Goal: Check status: Check status

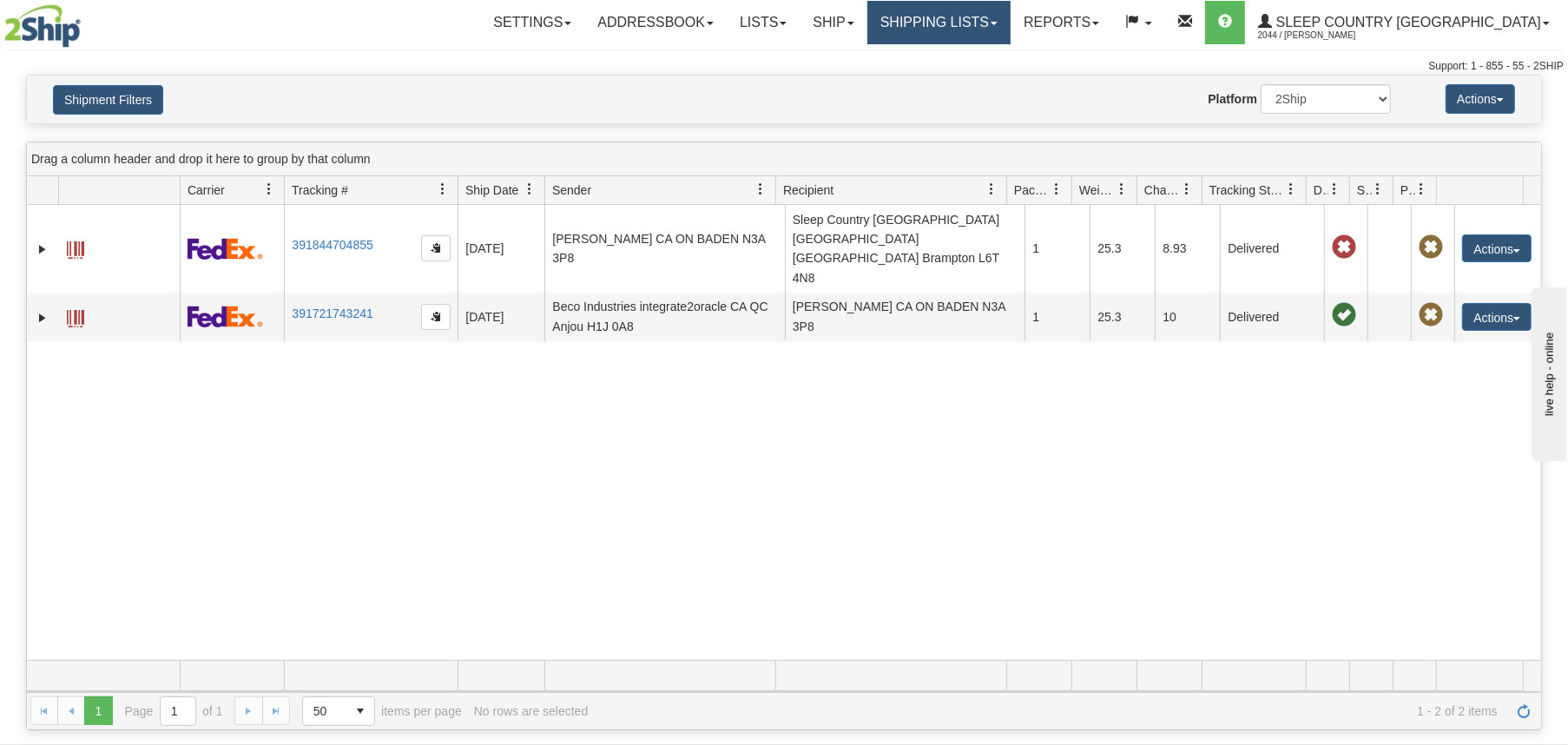
click at [987, 18] on link "Shipping lists" at bounding box center [939, 22] width 143 height 43
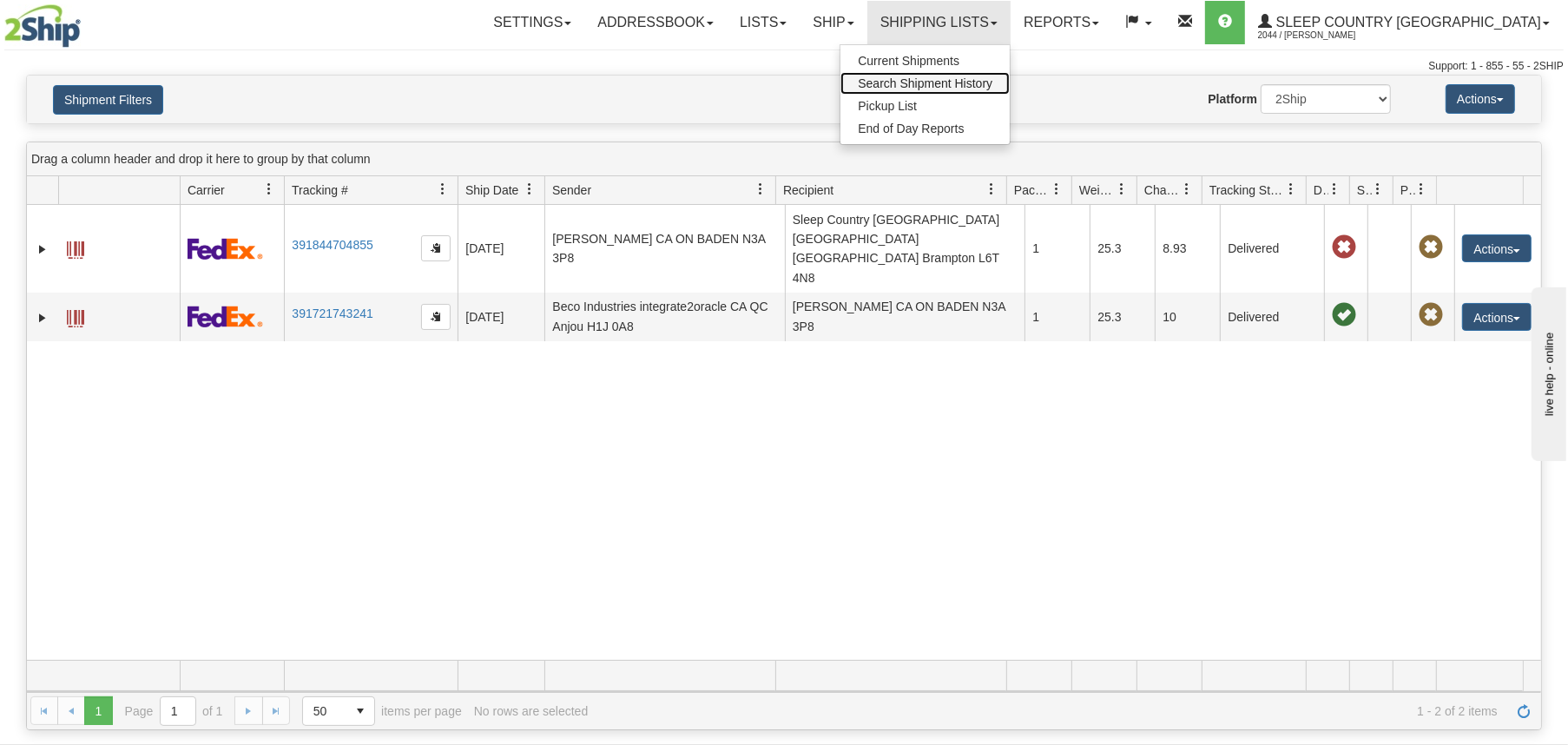
click at [1010, 91] on link "Search Shipment History" at bounding box center [925, 83] width 169 height 22
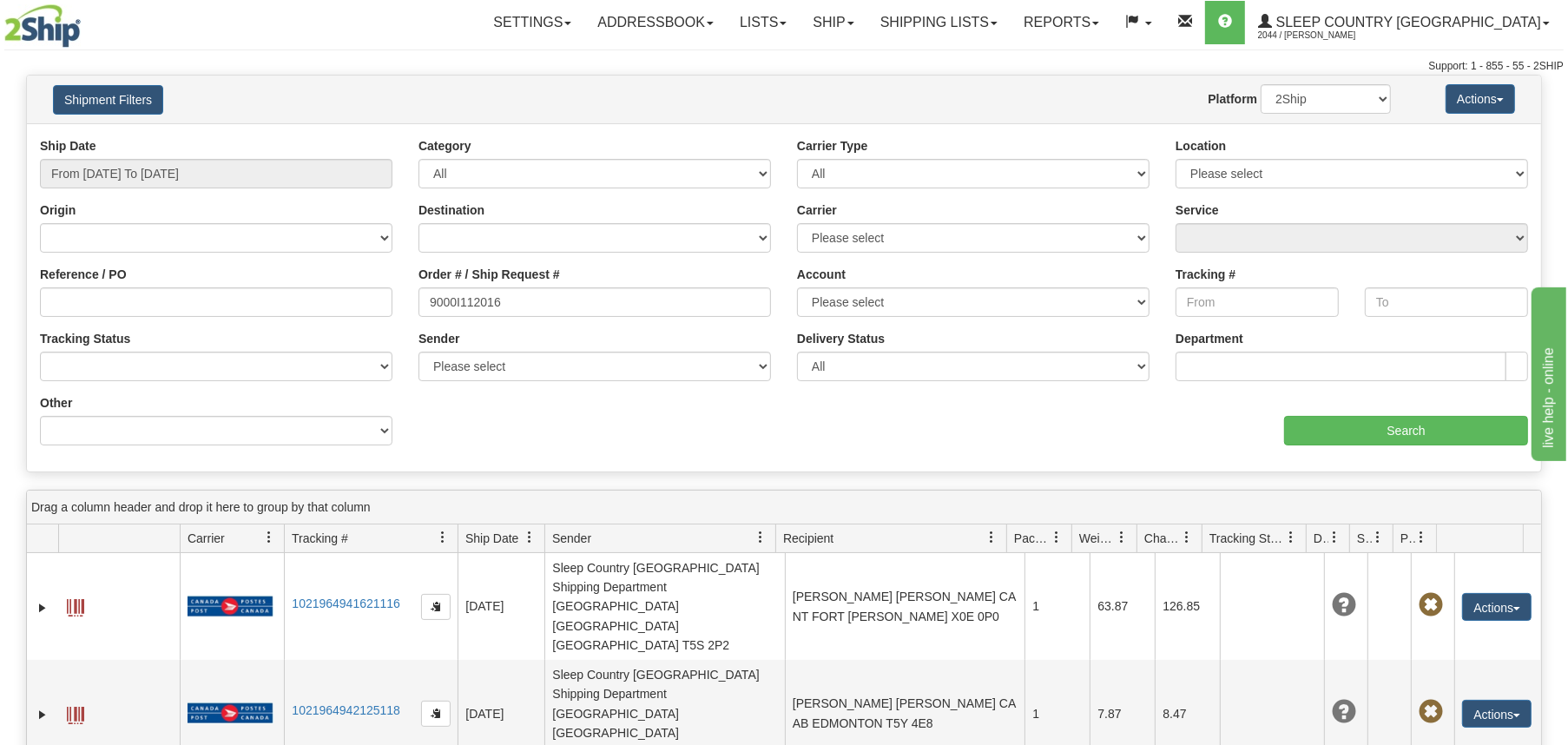
type input "9000I112016"
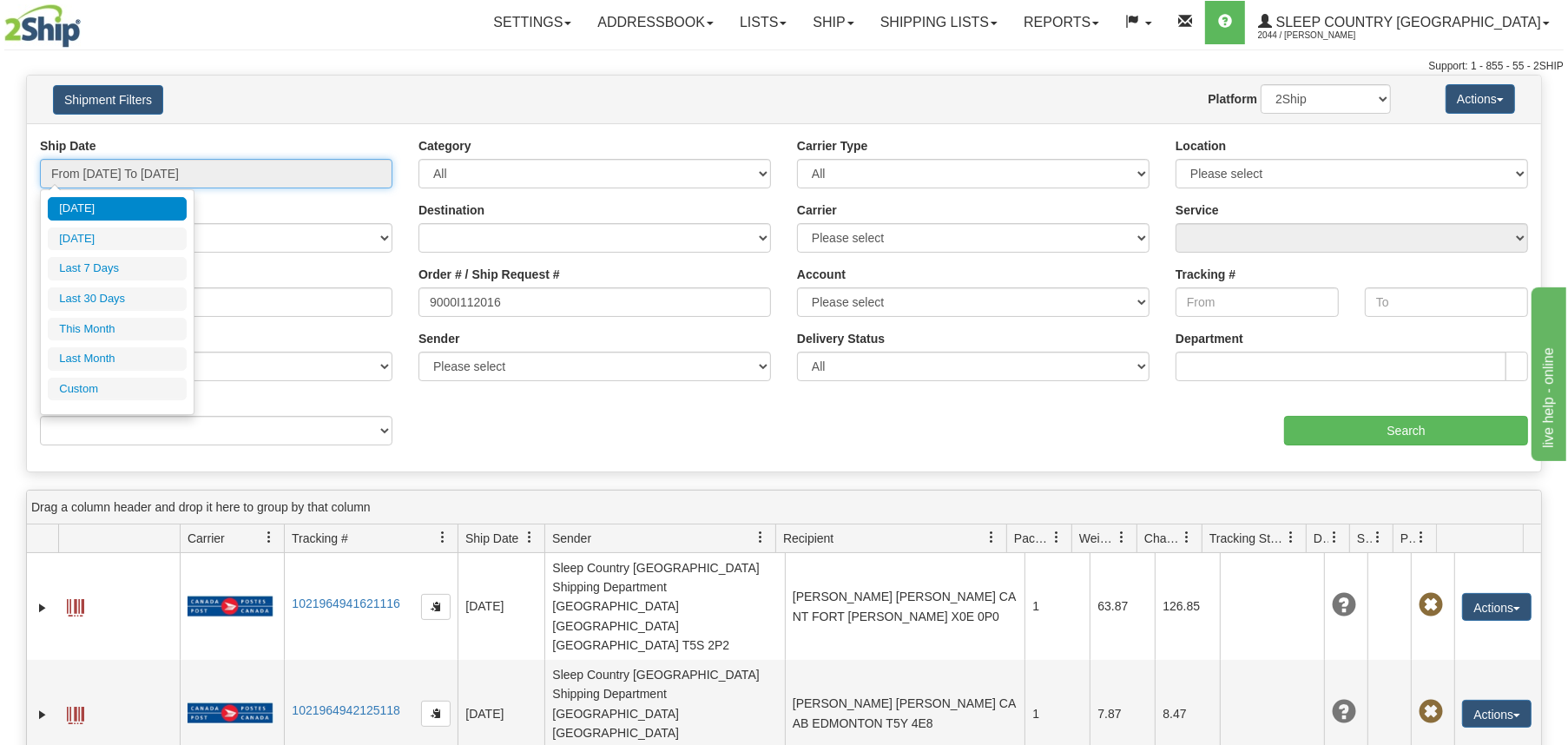
click at [221, 176] on input "From [DATE] To [DATE]" at bounding box center [215, 173] width 353 height 30
click at [118, 271] on li "Last 7 Days" at bounding box center [117, 269] width 139 height 23
type input "From 09/17/2025 To 09/23/2025"
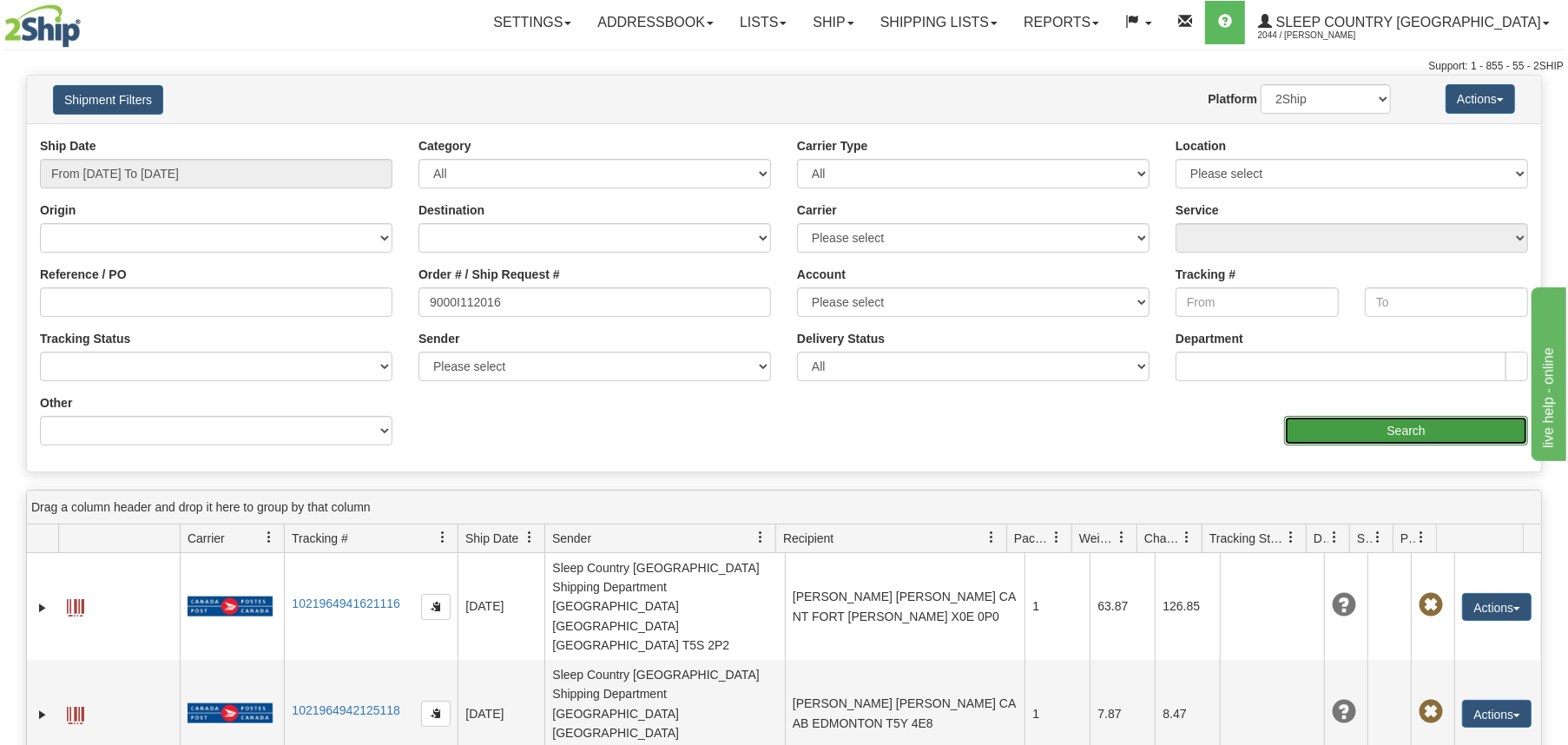
click at [1325, 426] on input "Search" at bounding box center [1406, 431] width 244 height 30
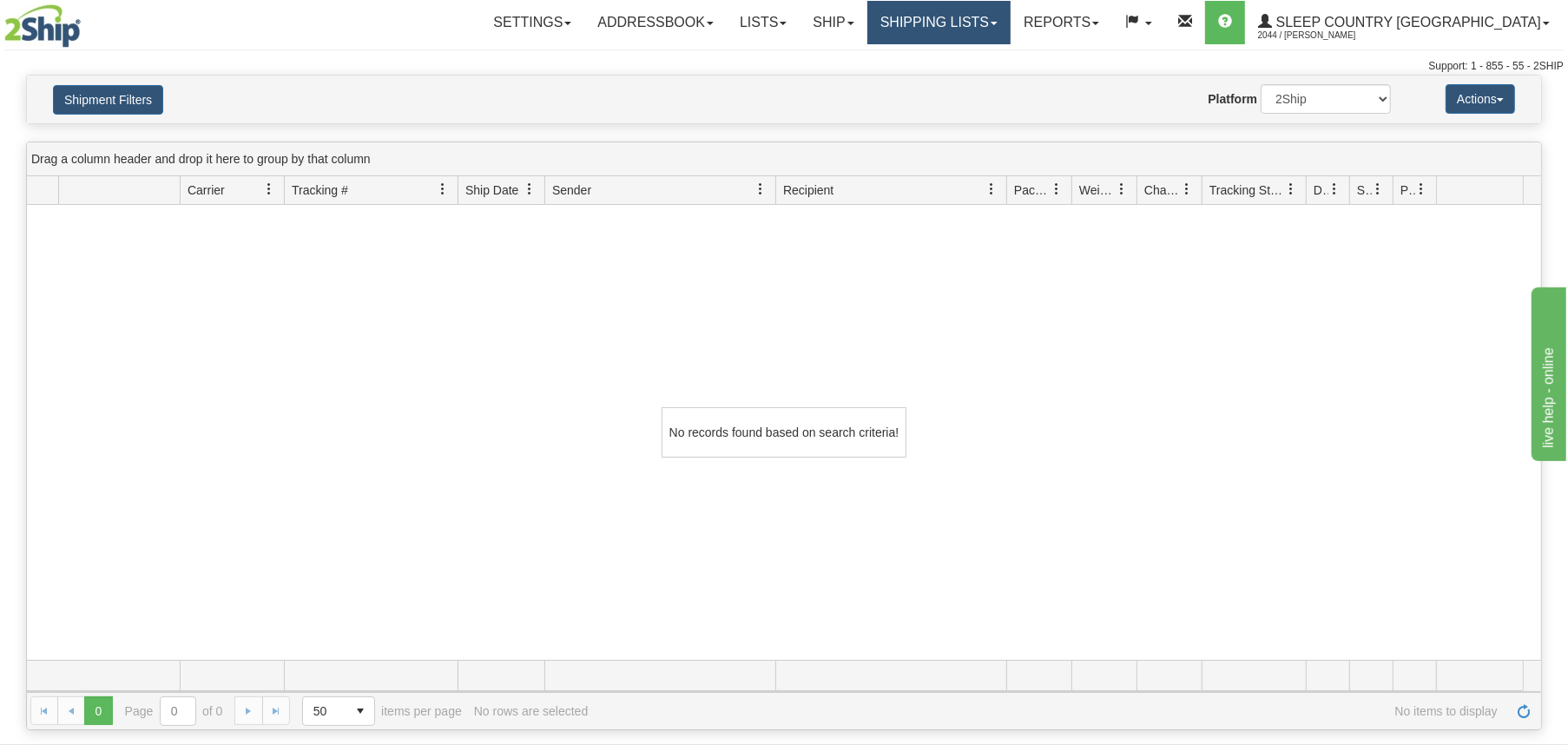
click at [1000, 23] on link "Shipping lists" at bounding box center [939, 22] width 143 height 43
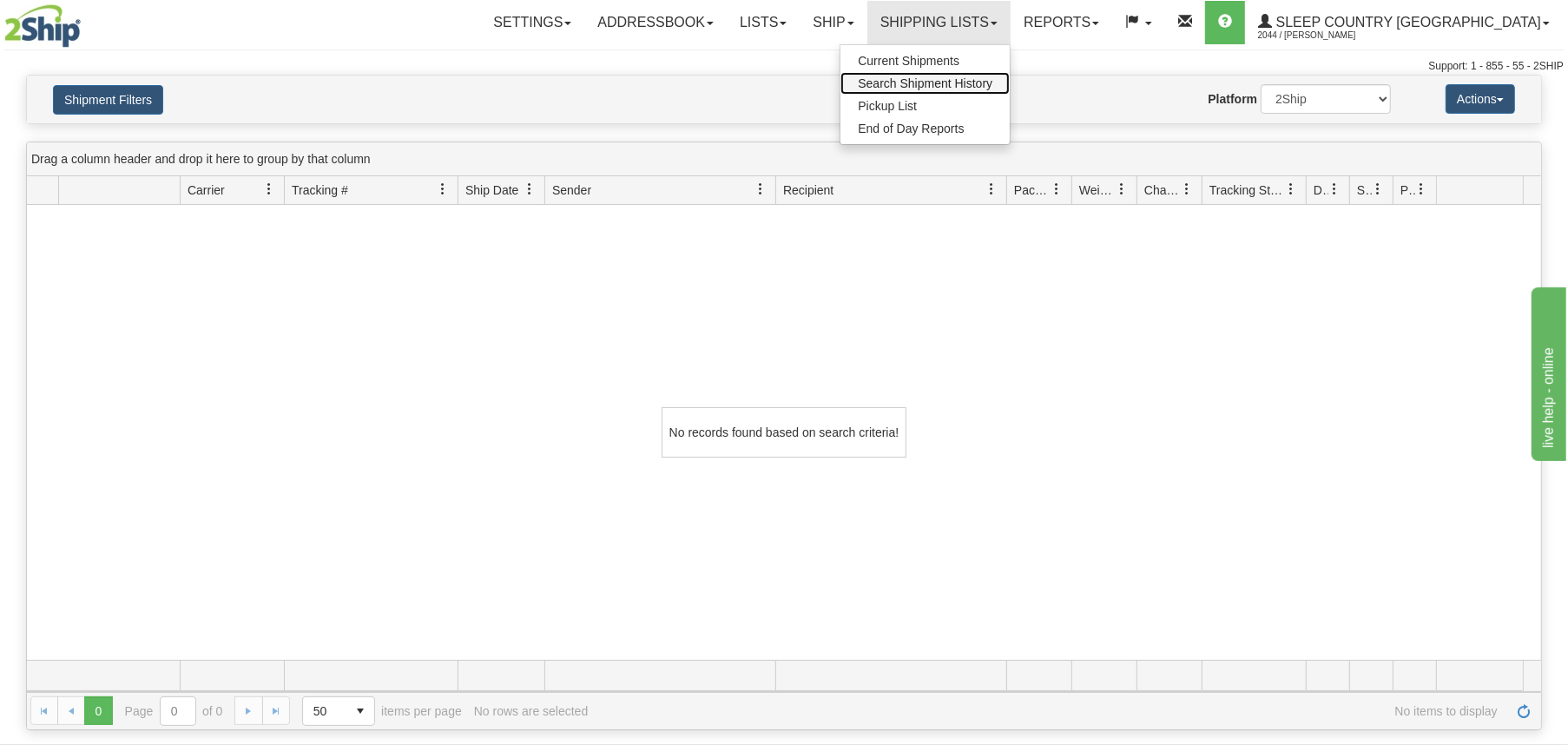
click at [992, 80] on span "Search Shipment History" at bounding box center [925, 83] width 134 height 14
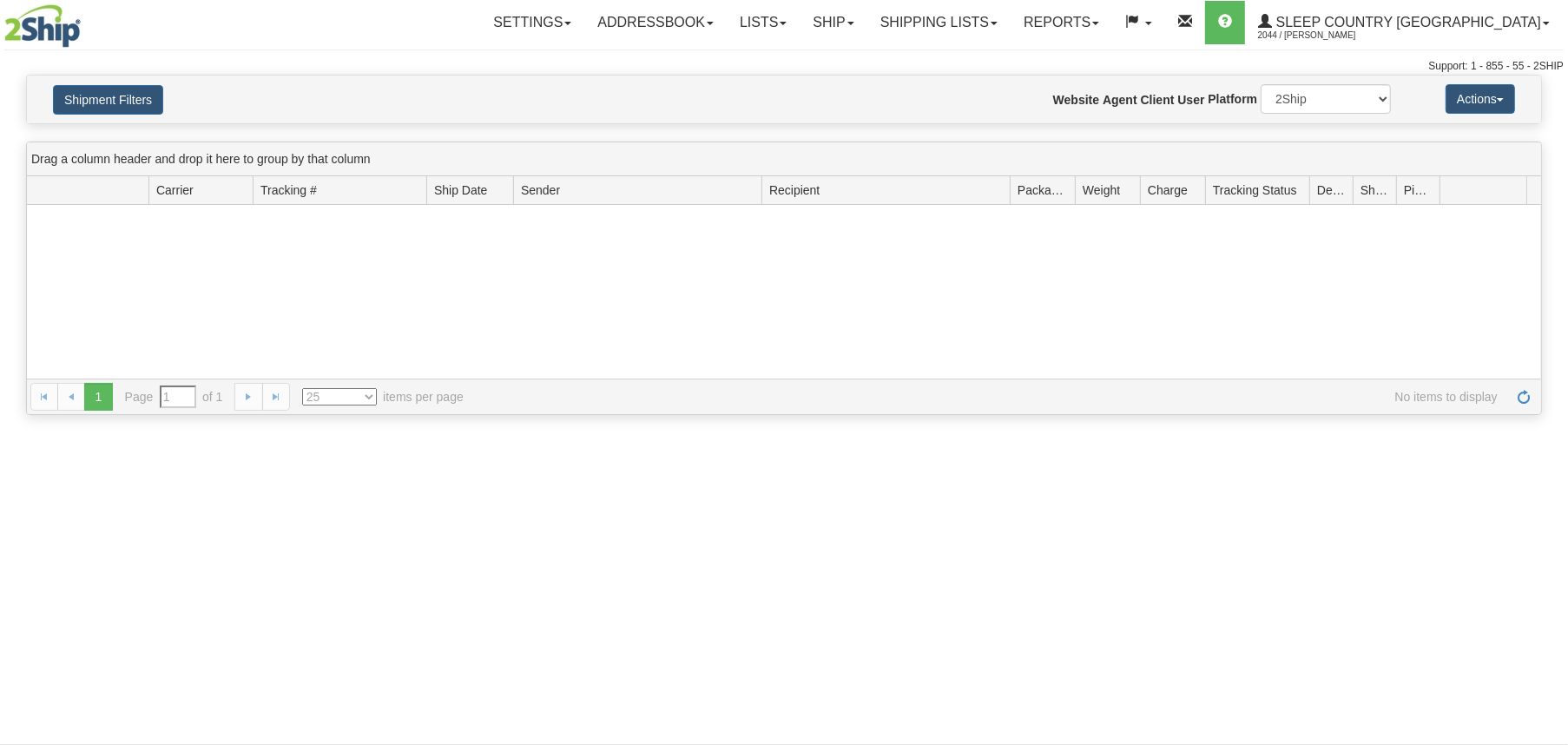
type input "From [DATE] To [DATE]"
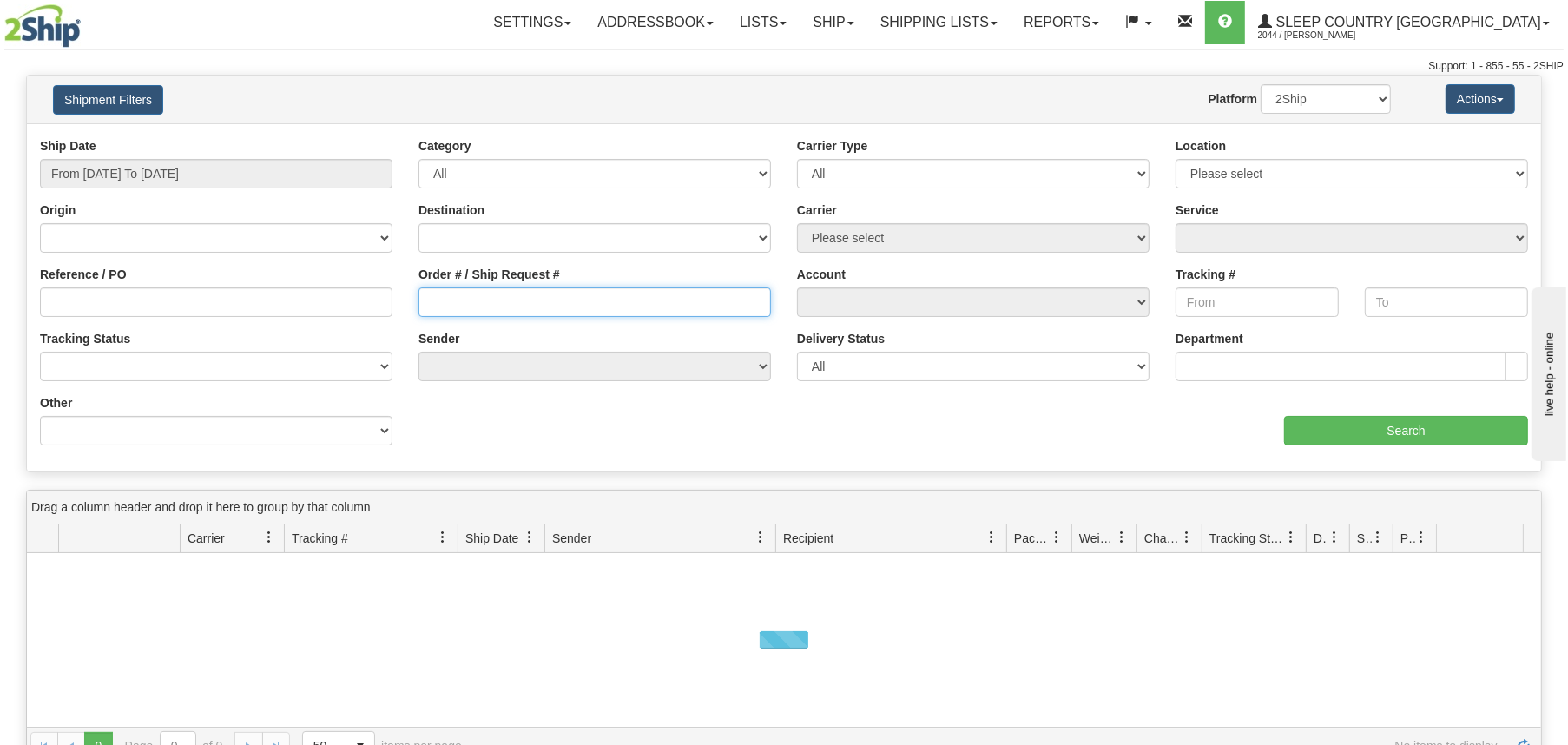
click at [573, 305] on input "Order # / Ship Request #" at bounding box center [594, 302] width 353 height 30
paste input "9000I112016"
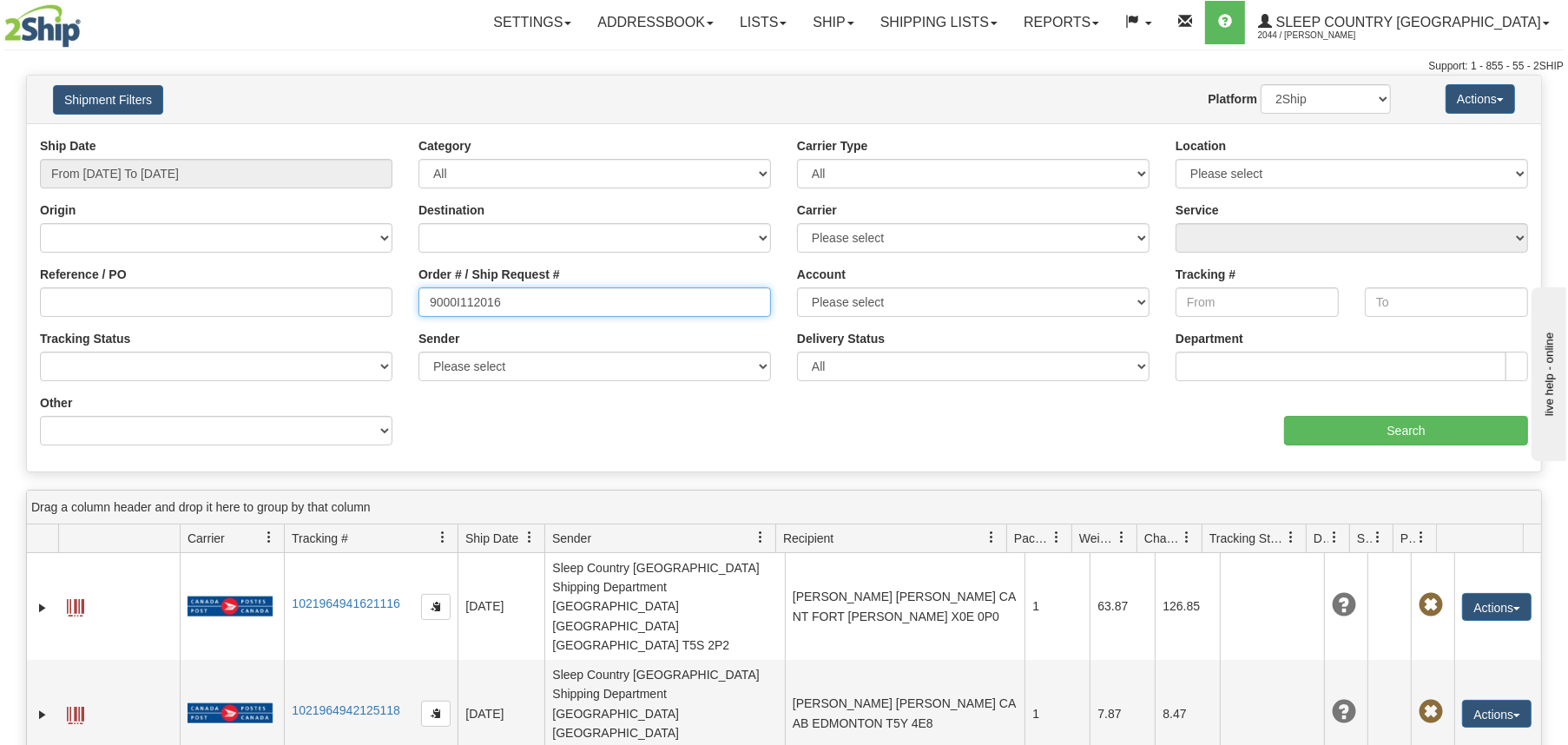
type input "9000I112016"
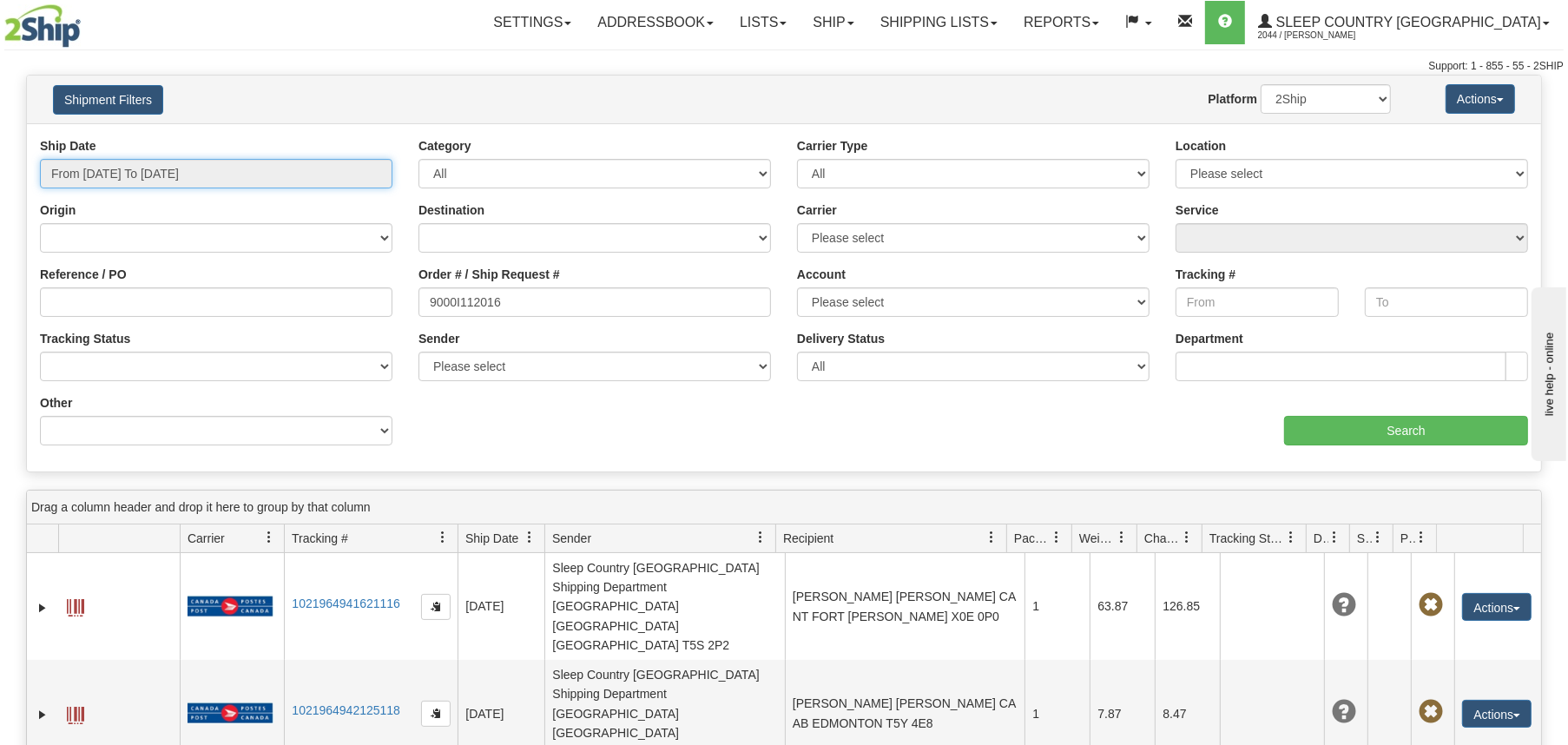
click at [228, 175] on input "From [DATE] To [DATE]" at bounding box center [215, 173] width 353 height 30
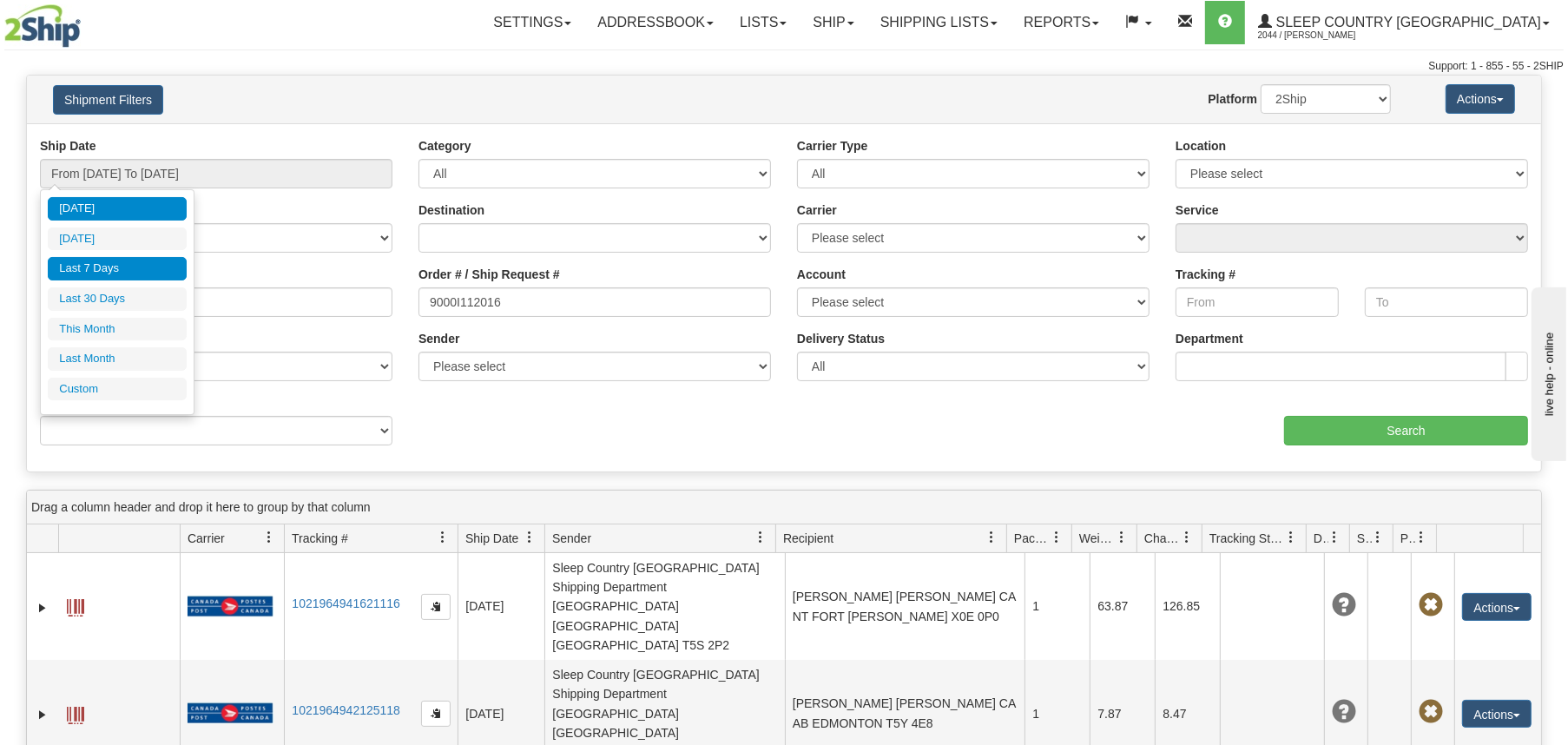
click at [109, 270] on li "Last 7 Days" at bounding box center [117, 269] width 139 height 23
type input "From [DATE] To [DATE]"
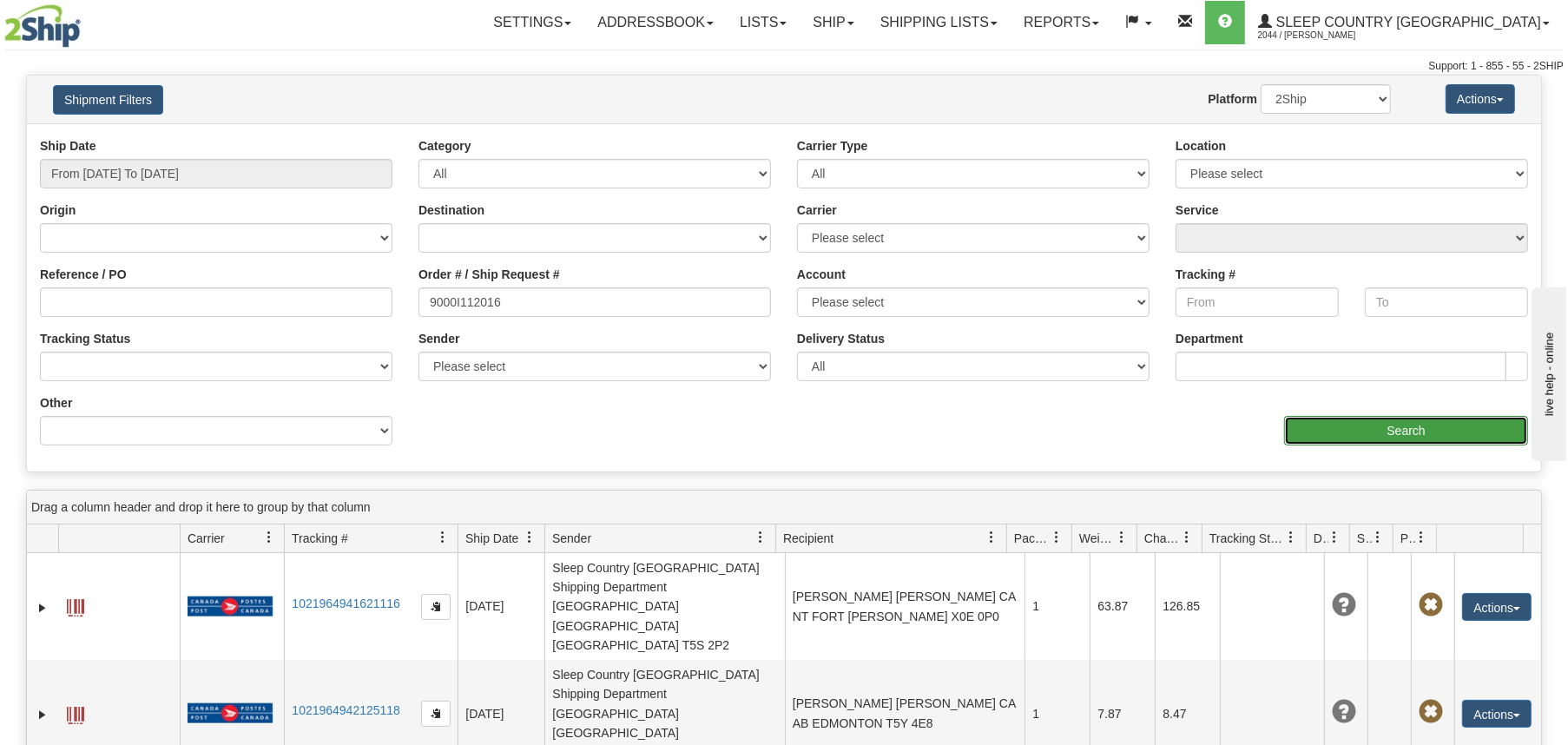
click at [1387, 428] on input "Search" at bounding box center [1406, 431] width 244 height 30
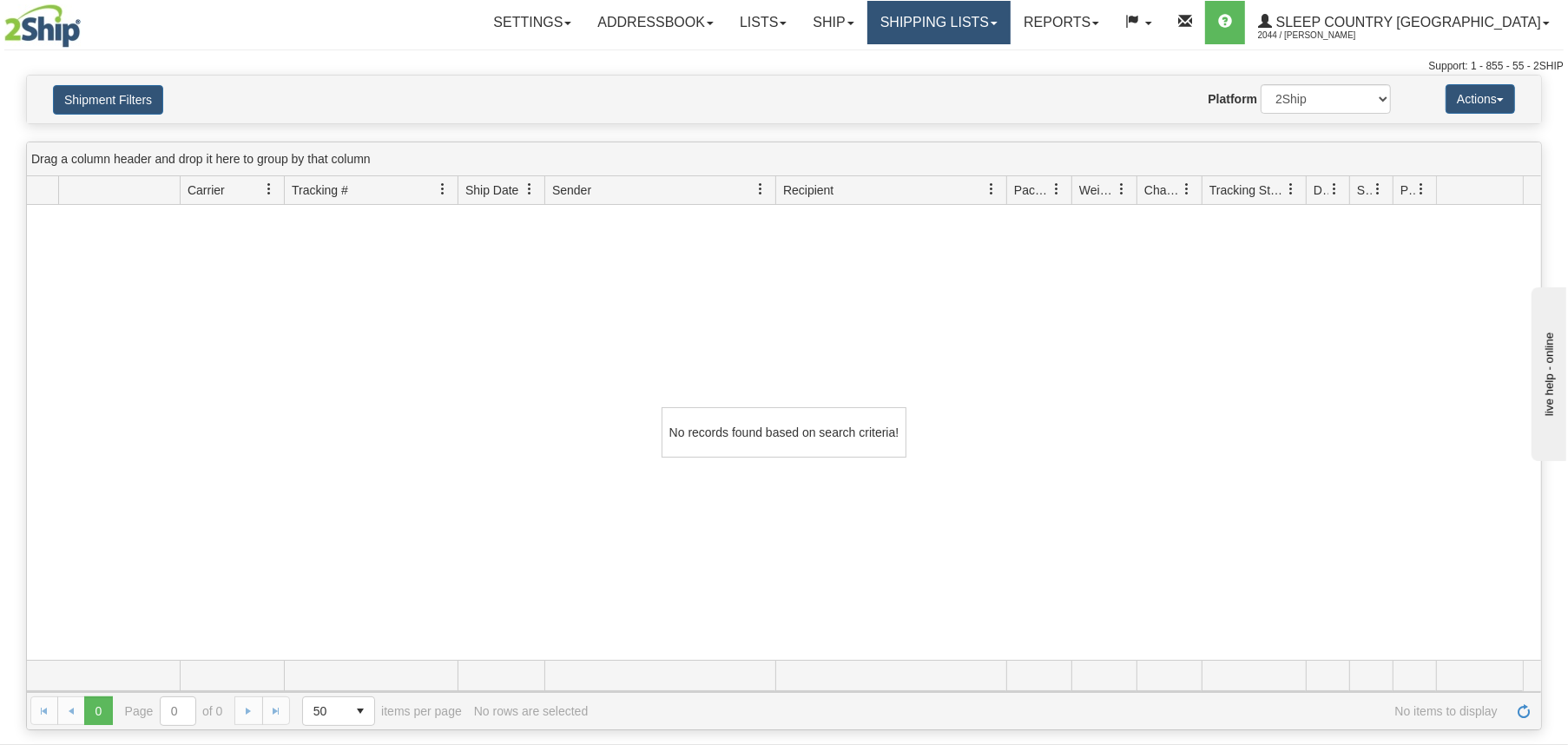
click at [1011, 22] on link "Shipping lists" at bounding box center [939, 22] width 143 height 43
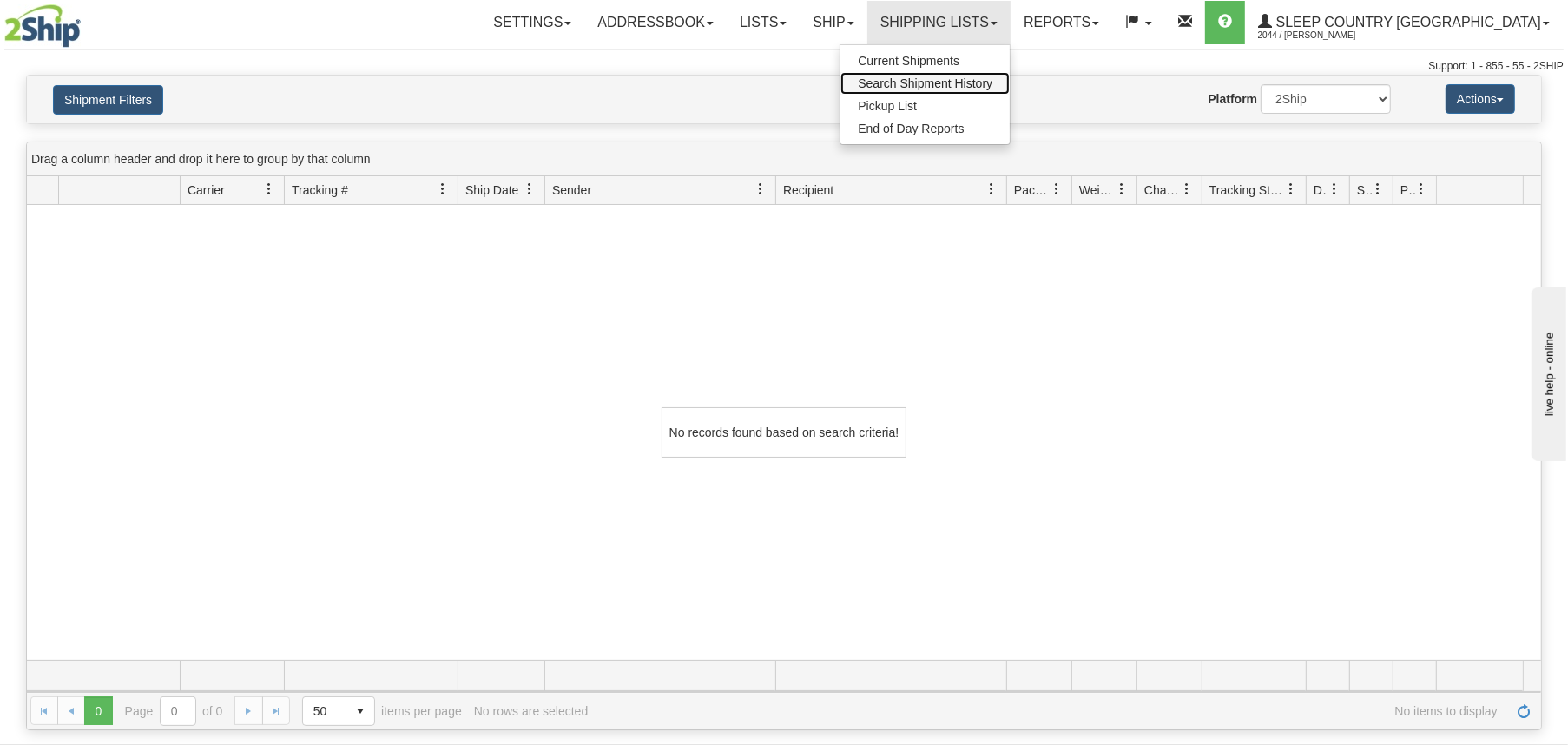
click at [992, 82] on span "Search Shipment History" at bounding box center [925, 83] width 134 height 14
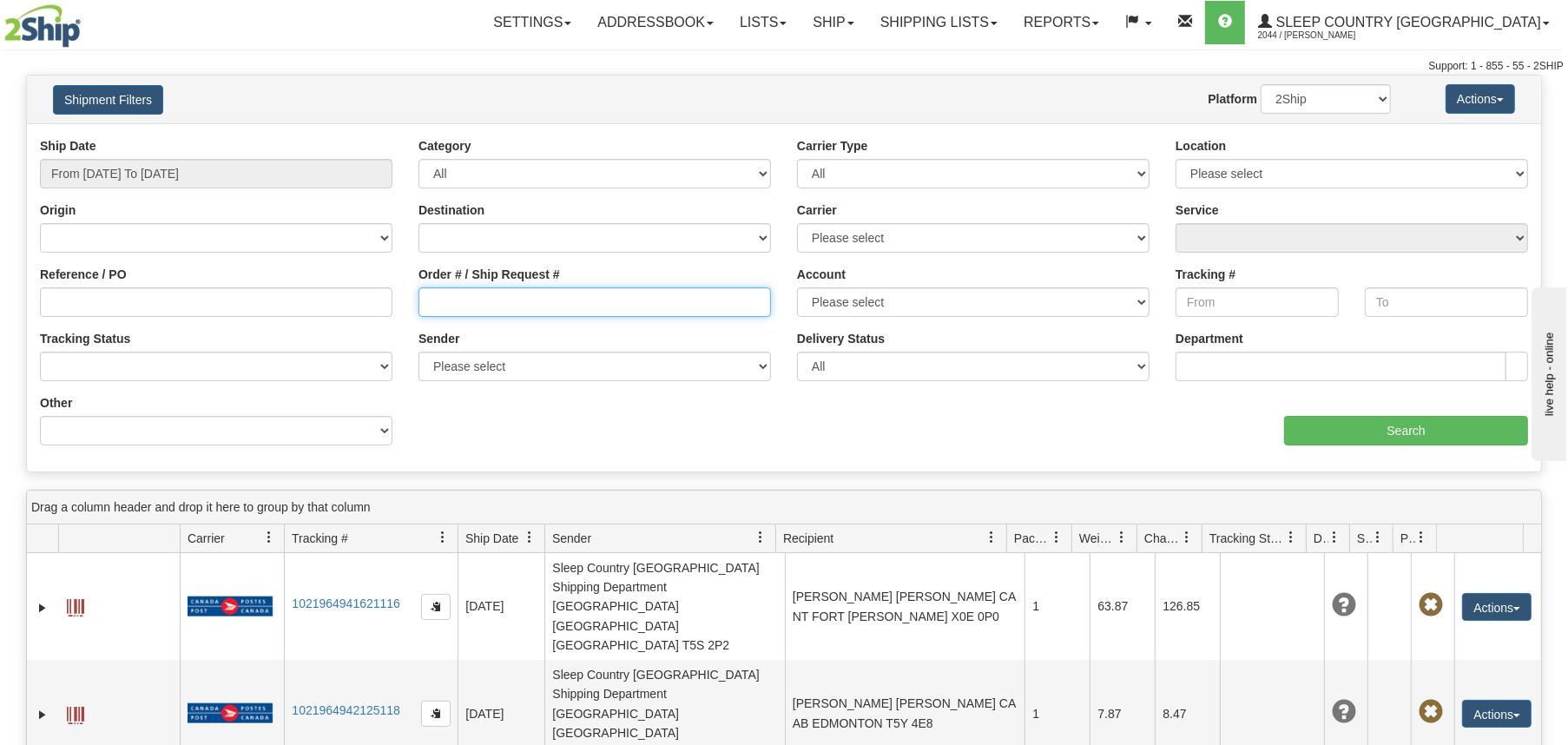
click at [526, 305] on input "Order # / Ship Request #" at bounding box center [594, 302] width 353 height 30
paste input "9000I112016"
type input "9000I112016"
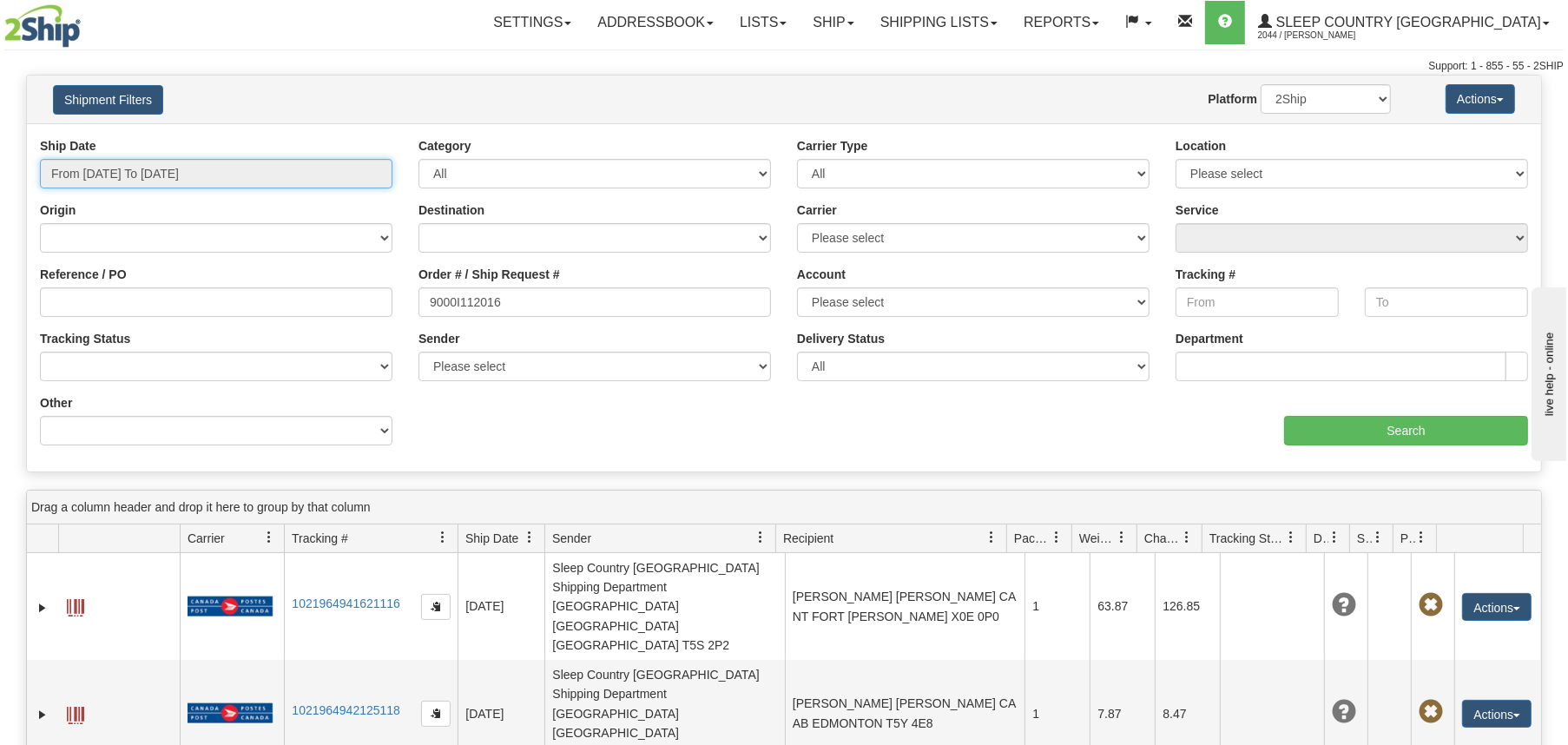
click at [266, 172] on input "From [DATE] To [DATE]" at bounding box center [215, 173] width 353 height 30
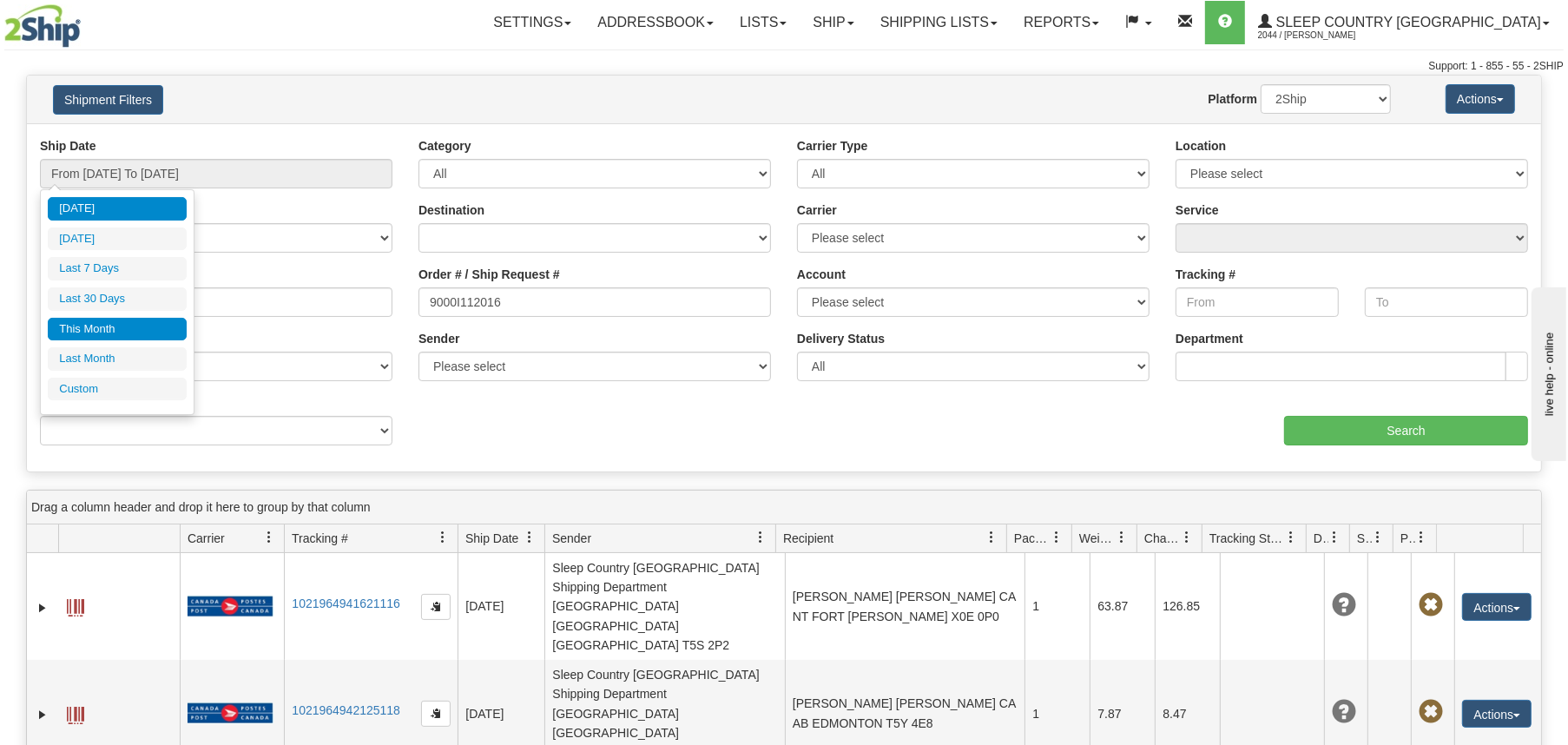
click at [140, 330] on li "This Month" at bounding box center [117, 330] width 139 height 23
type input "From 09/01/2025 To 09/30/2025"
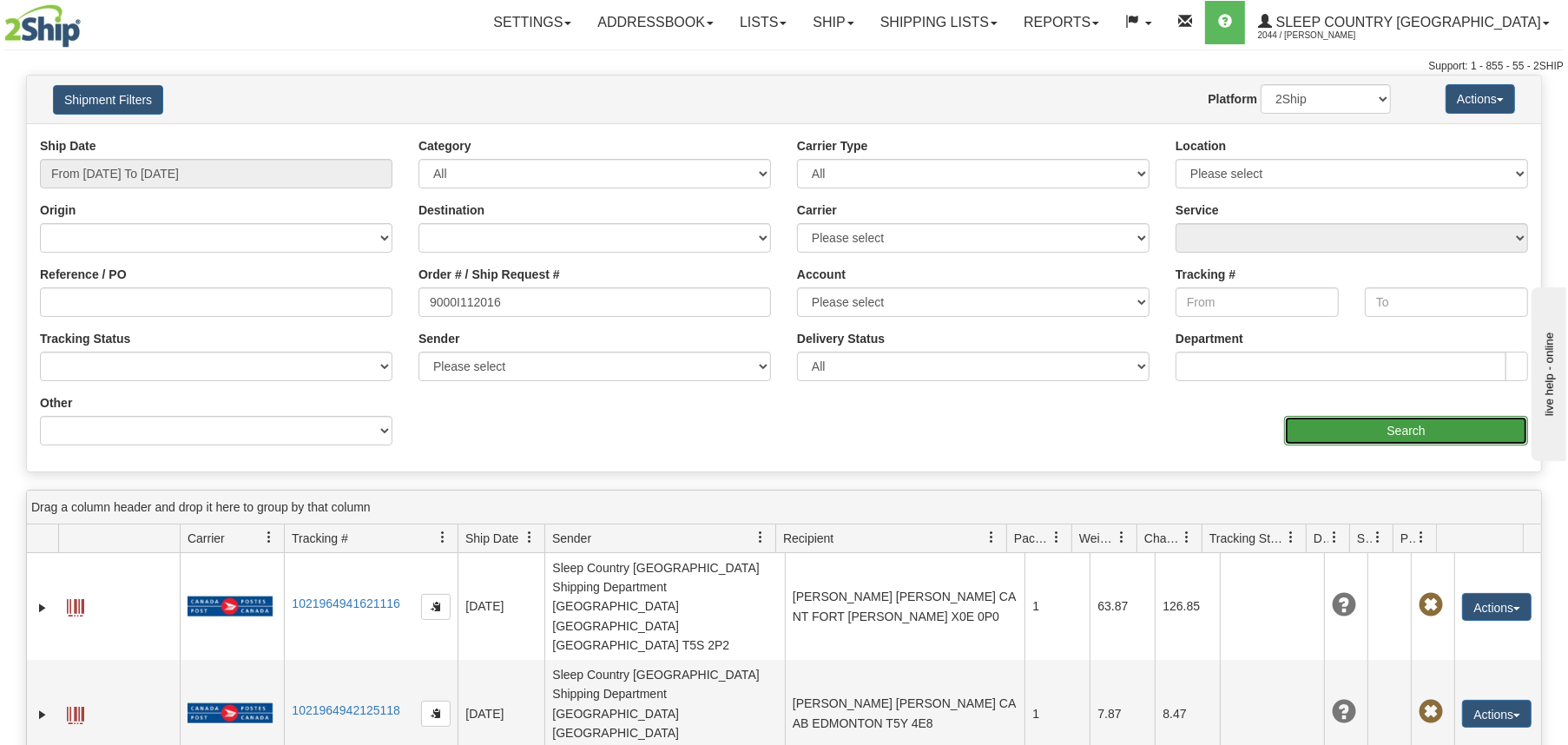
click at [1347, 428] on input "Search" at bounding box center [1406, 431] width 244 height 30
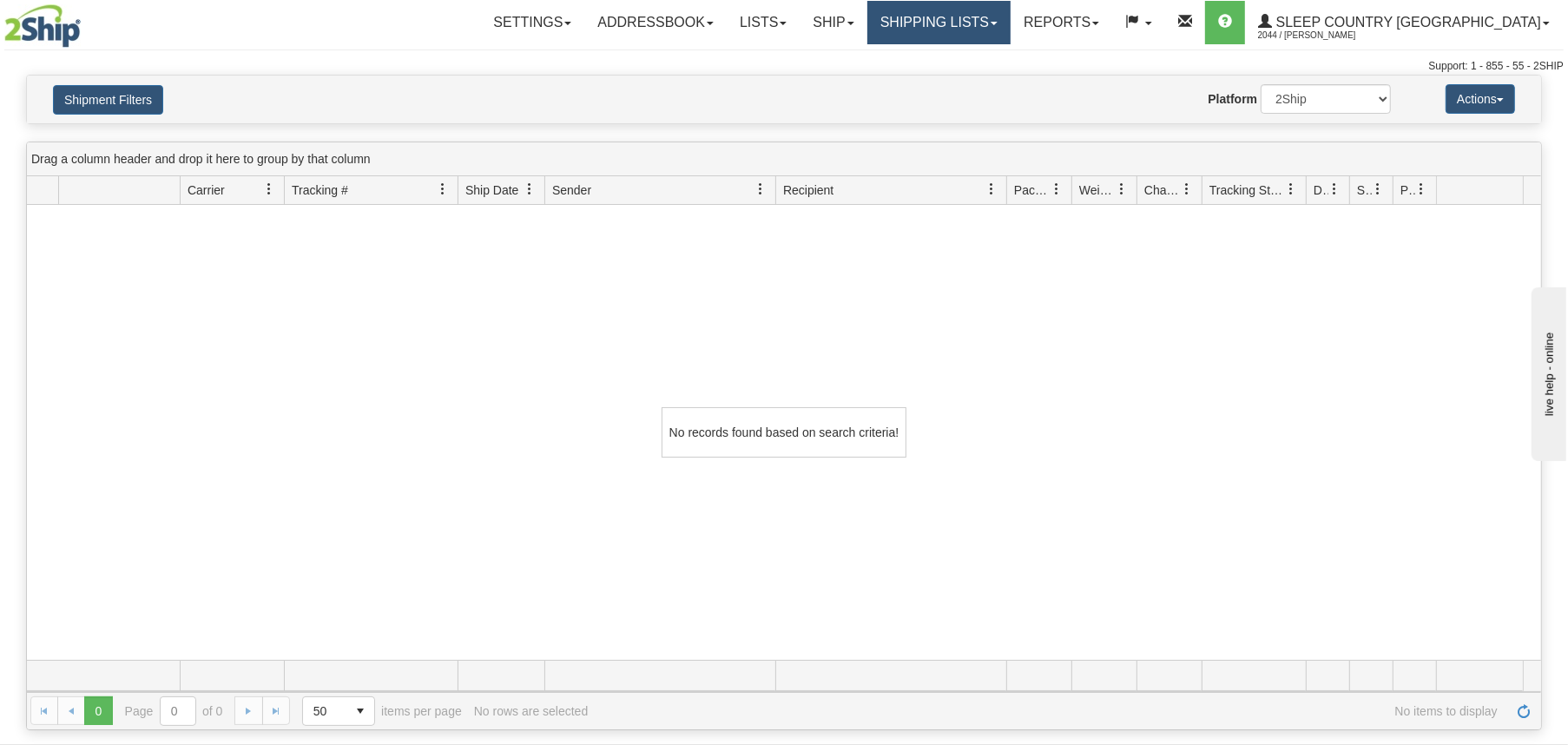
click at [1011, 23] on link "Shipping lists" at bounding box center [939, 22] width 143 height 43
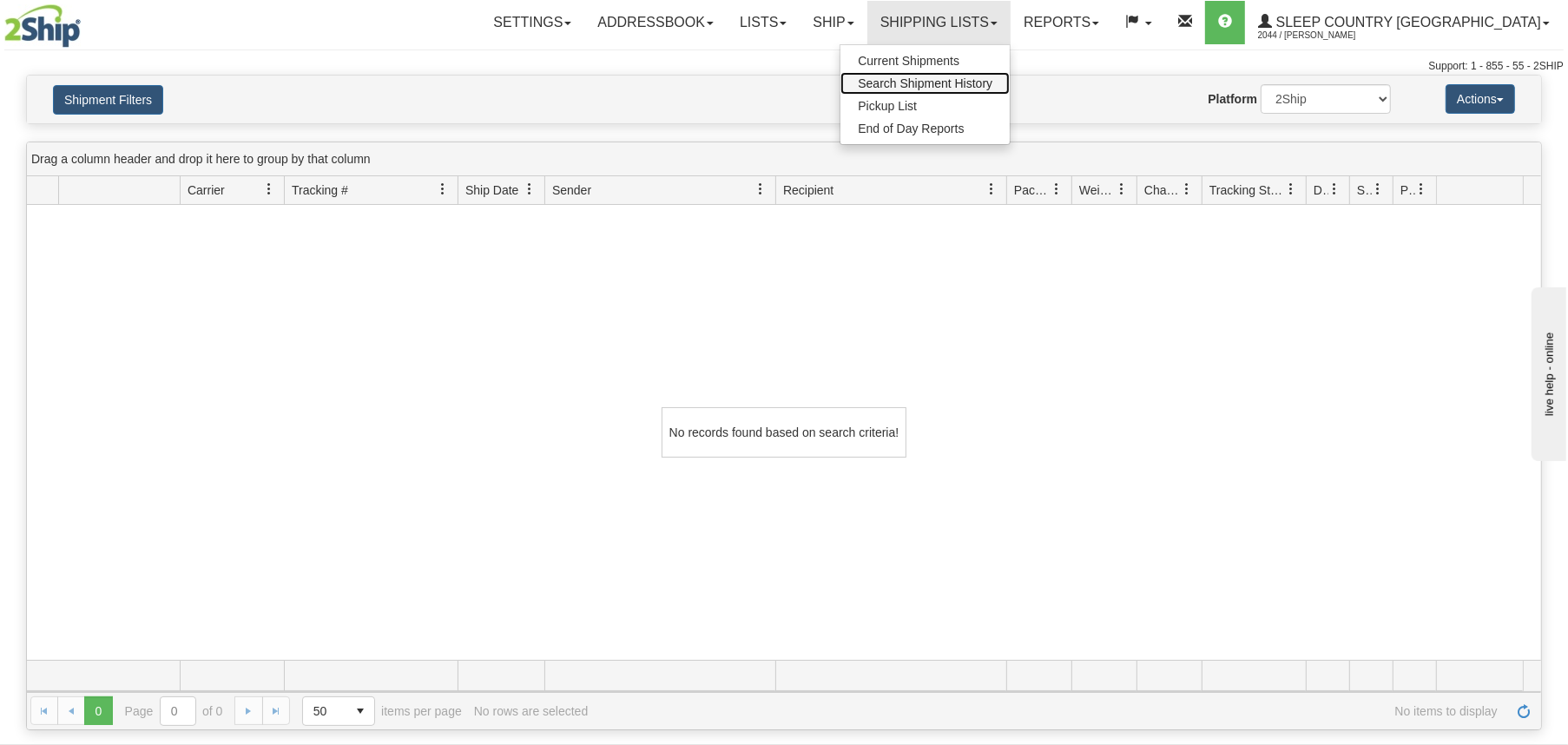
click at [992, 80] on span "Search Shipment History" at bounding box center [925, 83] width 134 height 14
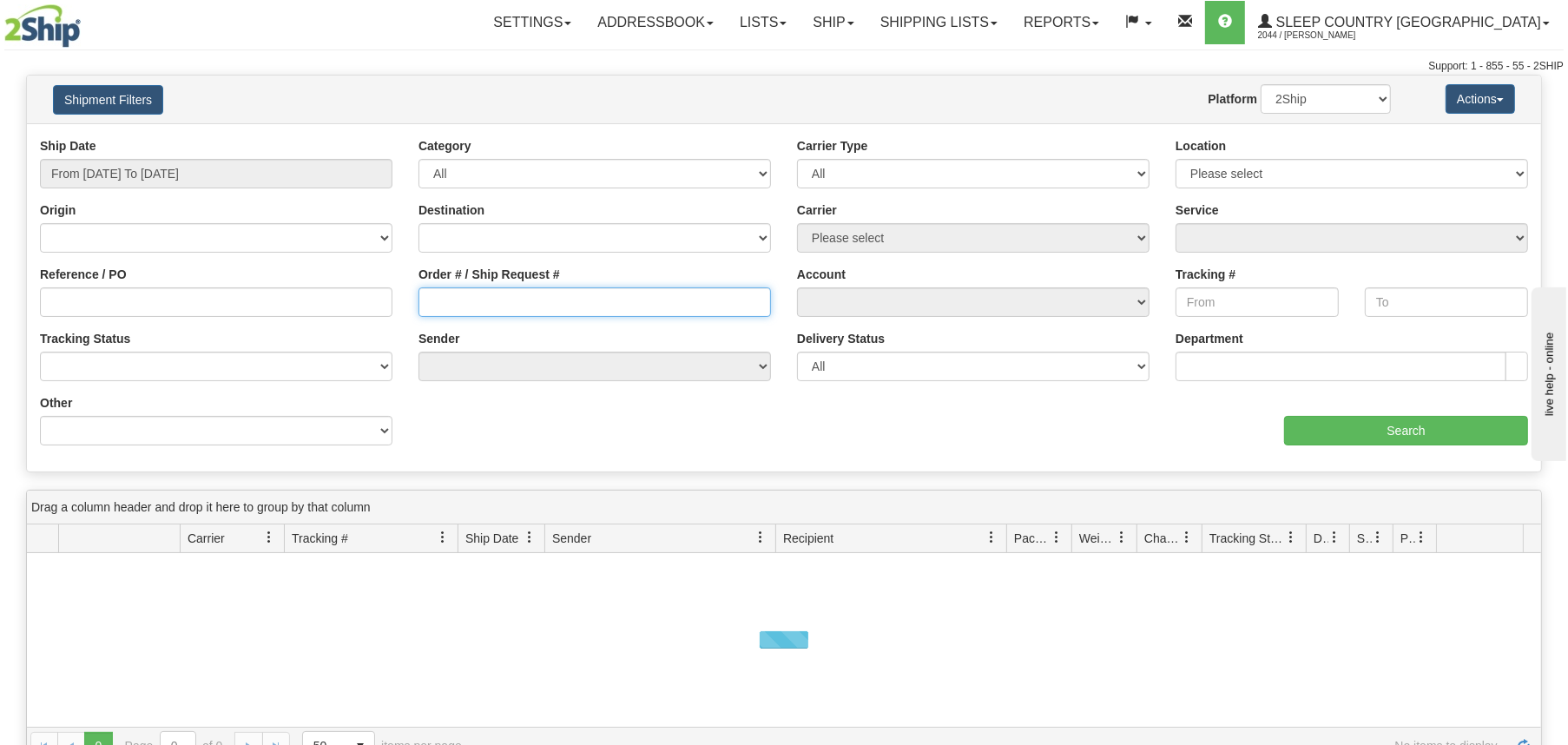
click at [605, 301] on input "Order # / Ship Request #" at bounding box center [594, 302] width 353 height 30
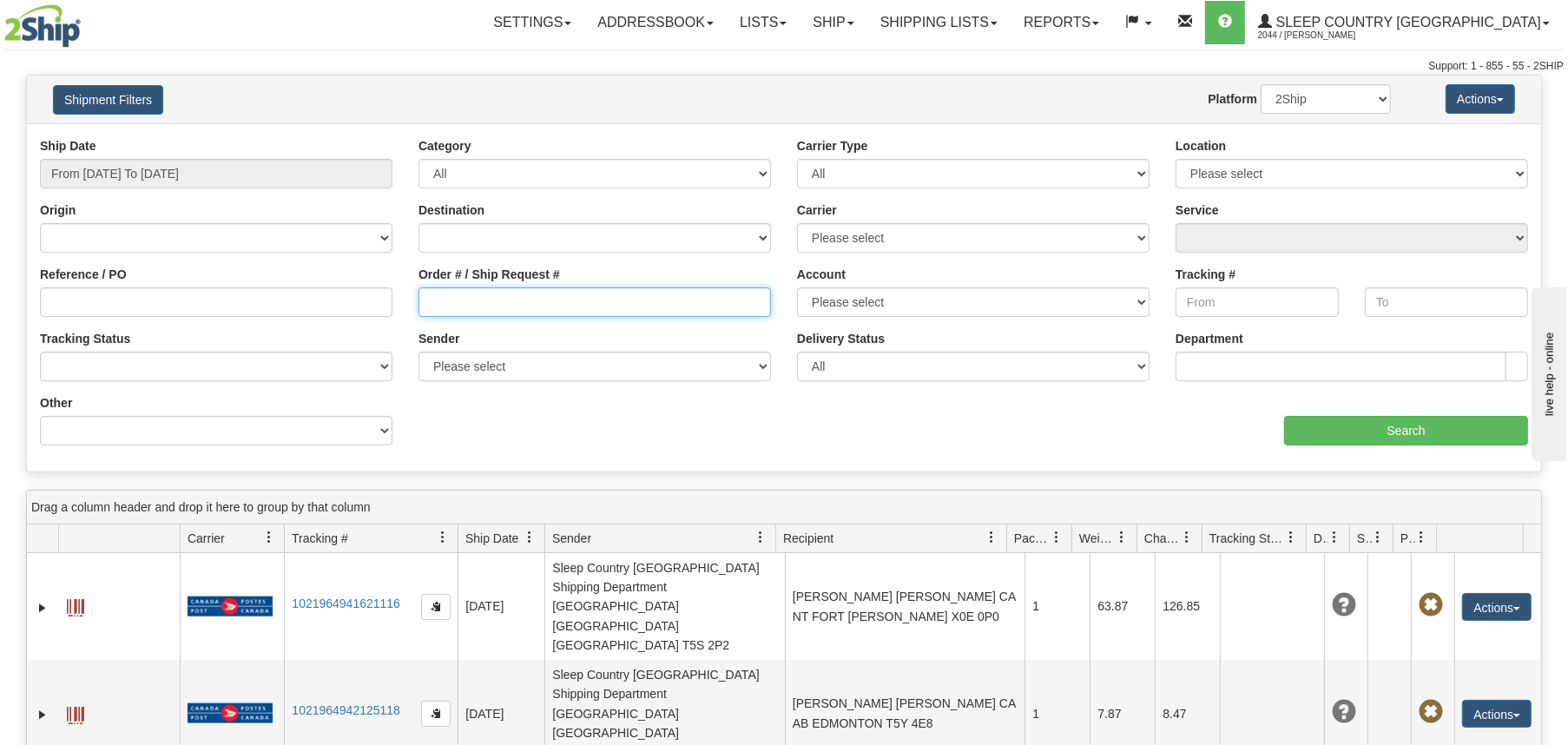
click at [513, 296] on input "Order # / Ship Request #" at bounding box center [594, 302] width 353 height 30
paste input "9000I112016"
drag, startPoint x: 548, startPoint y: 298, endPoint x: 397, endPoint y: 305, distance: 151.2
click at [397, 137] on div "Reference / PO Order # / Ship Request # 9000I112016 Account Please select Canad…" at bounding box center [784, 137] width 1515 height 0
paste input "098085"
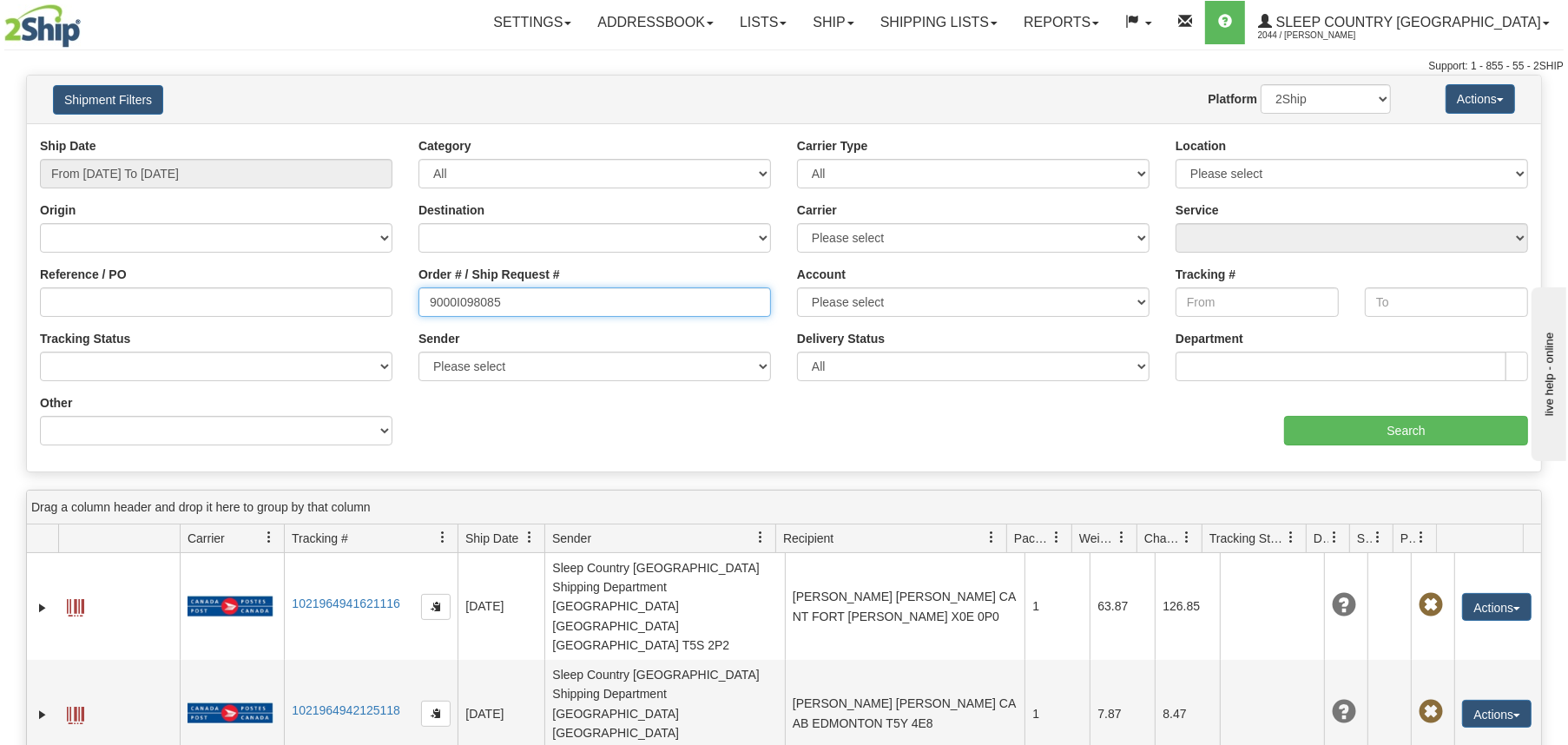
type input "9000I098085"
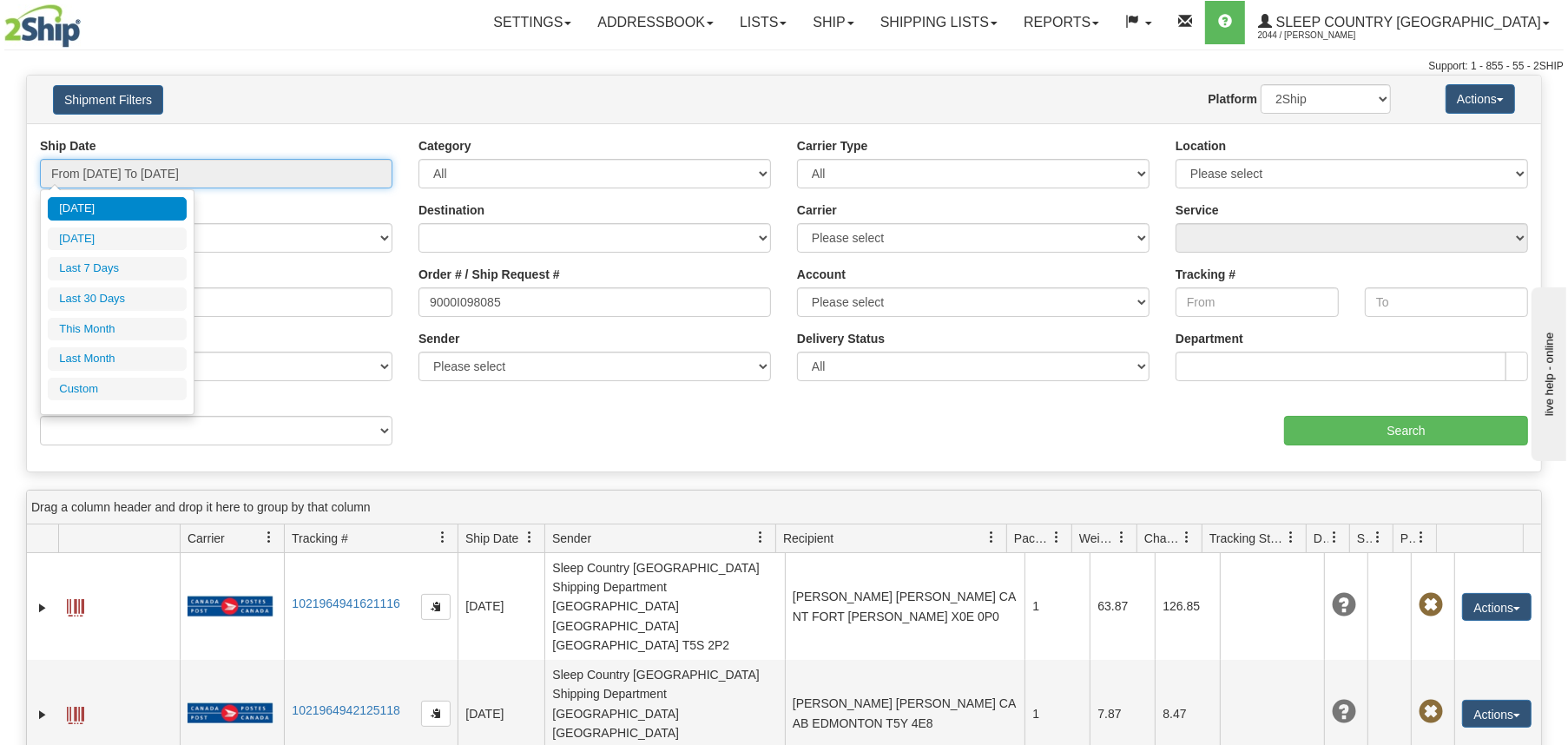
click at [236, 171] on input "From [DATE] To [DATE]" at bounding box center [215, 173] width 353 height 30
click at [135, 300] on li "Last 30 Days" at bounding box center [117, 300] width 139 height 23
type input "From 08/25/2025 To 09/23/2025"
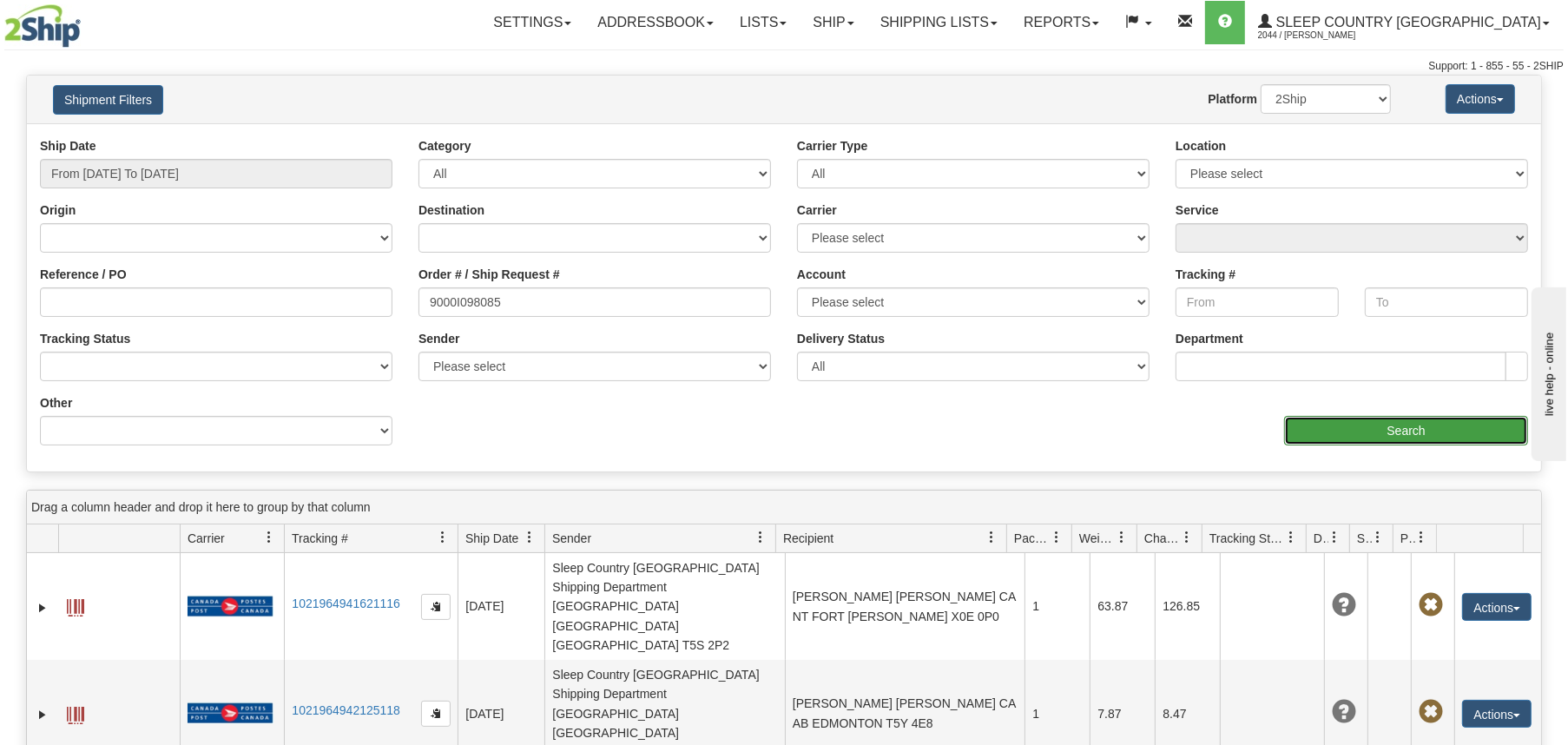
click at [1413, 424] on input "Search" at bounding box center [1406, 431] width 244 height 30
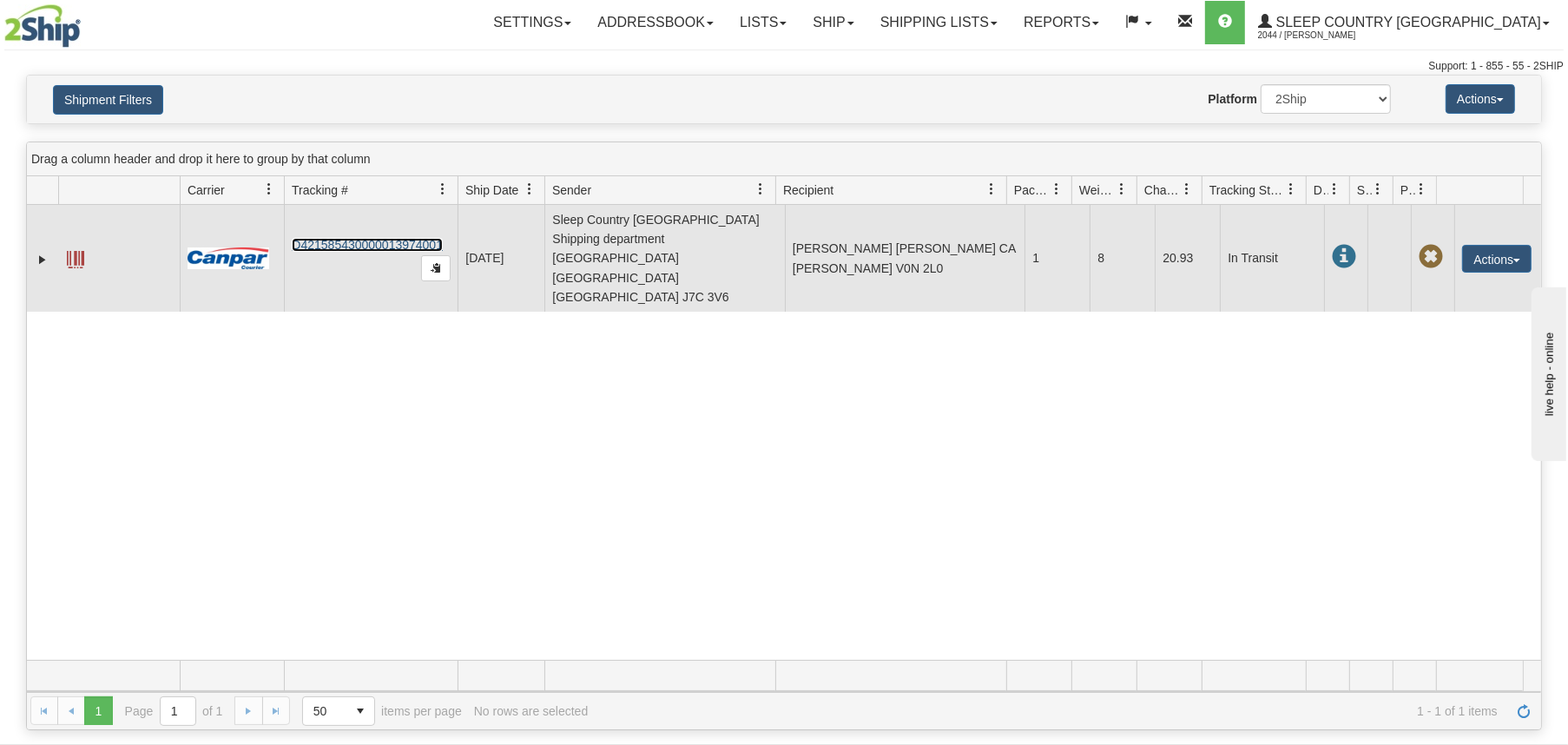
click at [350, 238] on link "D421585430000013974001" at bounding box center [367, 244] width 151 height 14
